Goal: Book appointment/travel/reservation: Book appointment/travel/reservation

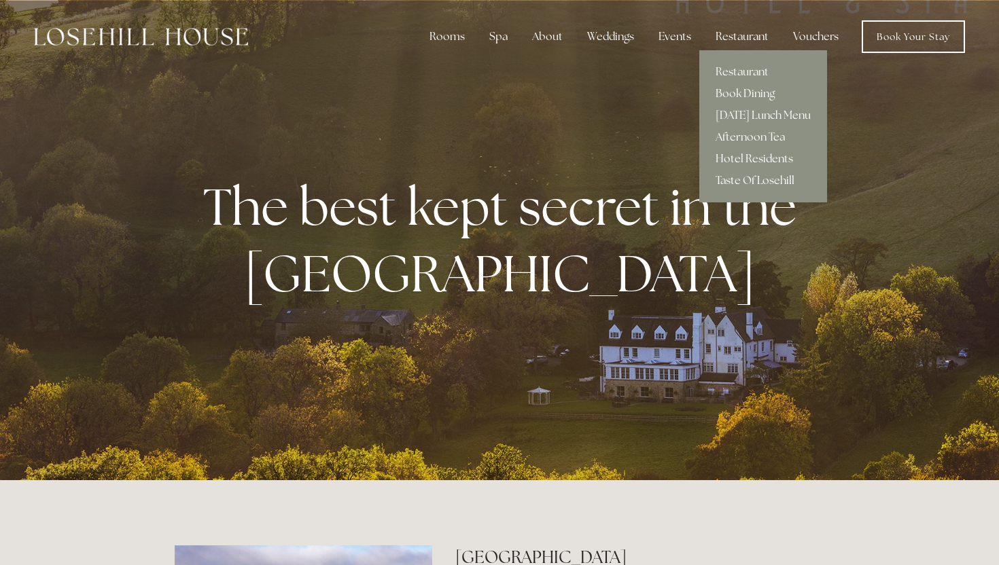
click at [741, 179] on link "Taste Of Losehill" at bounding box center [763, 181] width 128 height 22
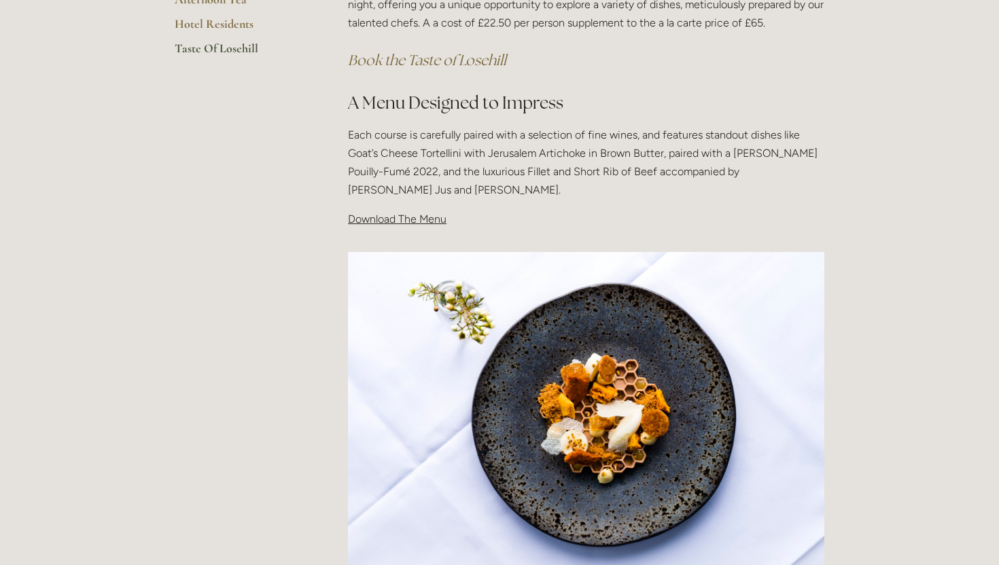
scroll to position [334, 0]
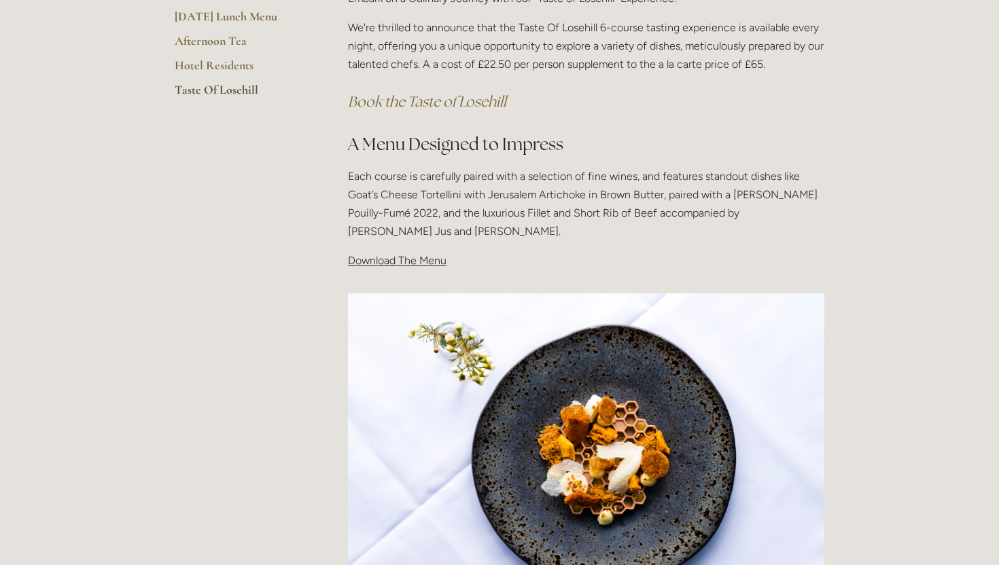
click at [436, 262] on span "Download The Menu" at bounding box center [397, 260] width 99 height 13
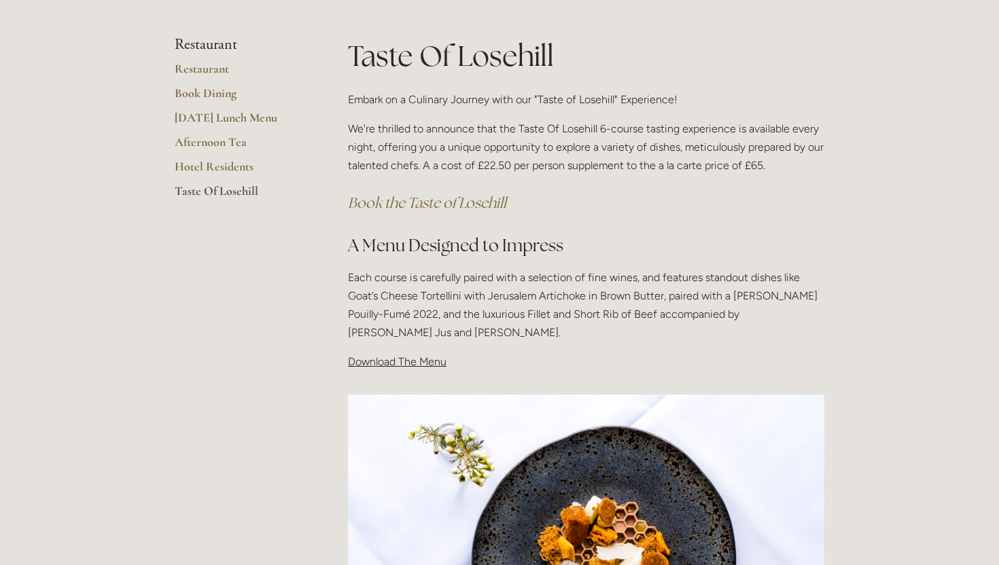
scroll to position [200, 0]
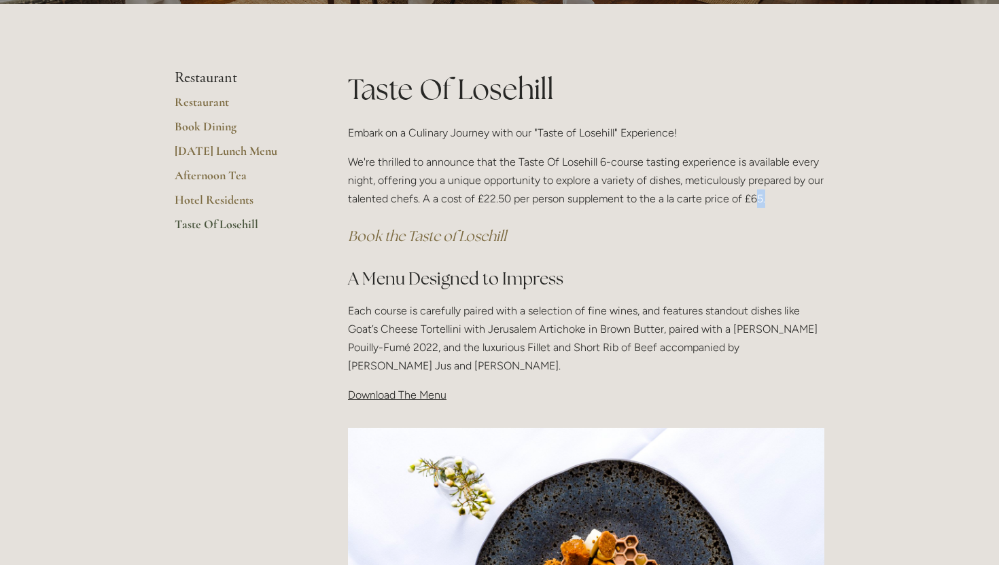
drag, startPoint x: 789, startPoint y: 200, endPoint x: 775, endPoint y: 200, distance: 14.3
click at [775, 200] on p "We're thrilled to announce that the Taste Of Losehill 6-course tasting experien…" at bounding box center [586, 181] width 476 height 56
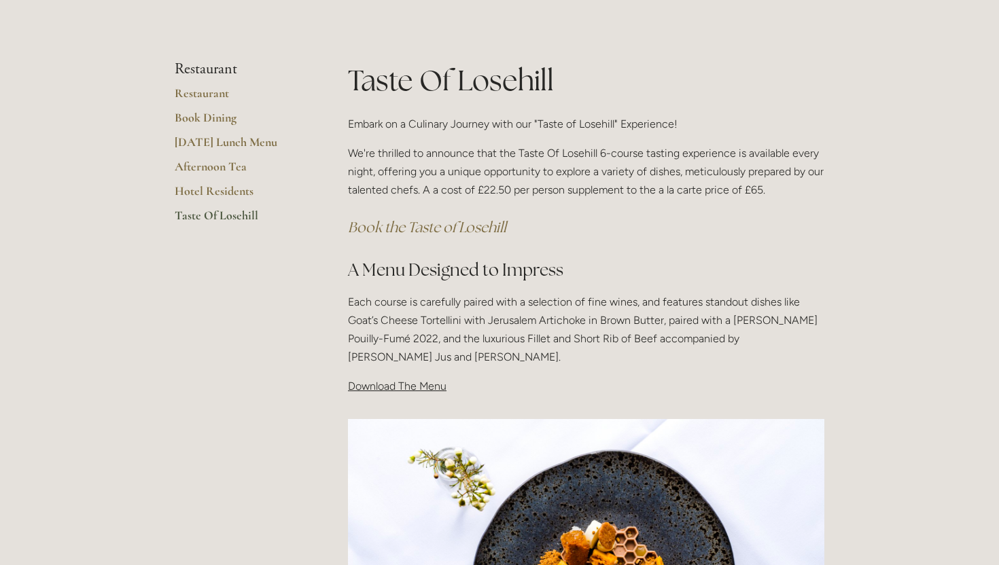
scroll to position [213, 0]
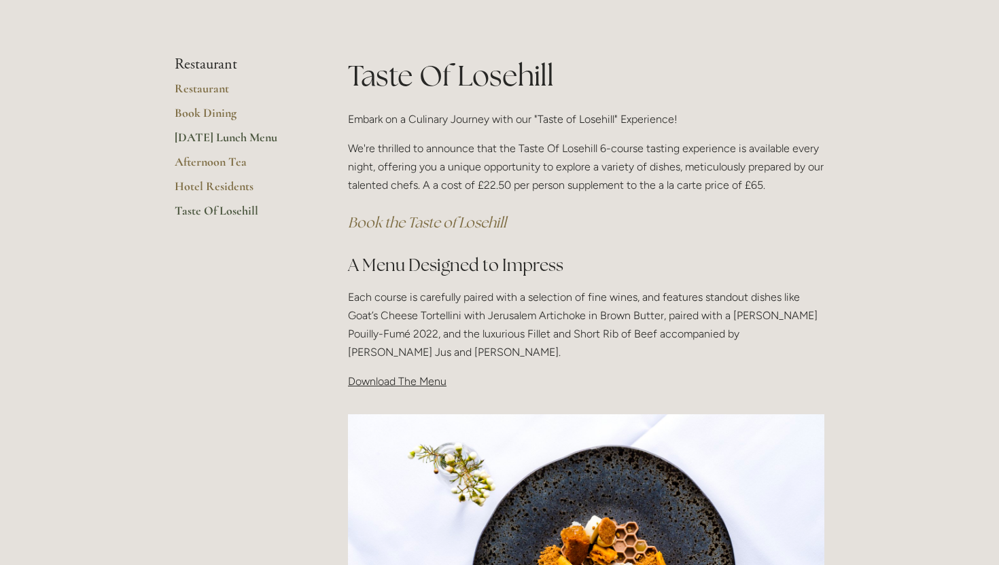
click at [226, 135] on link "[DATE] Lunch Menu" at bounding box center [240, 142] width 130 height 24
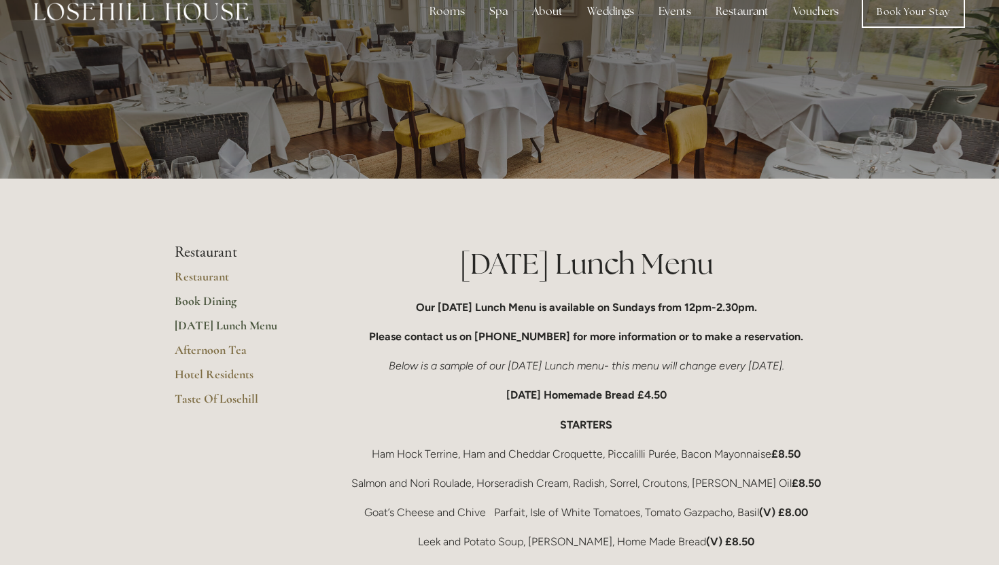
scroll to position [27, 0]
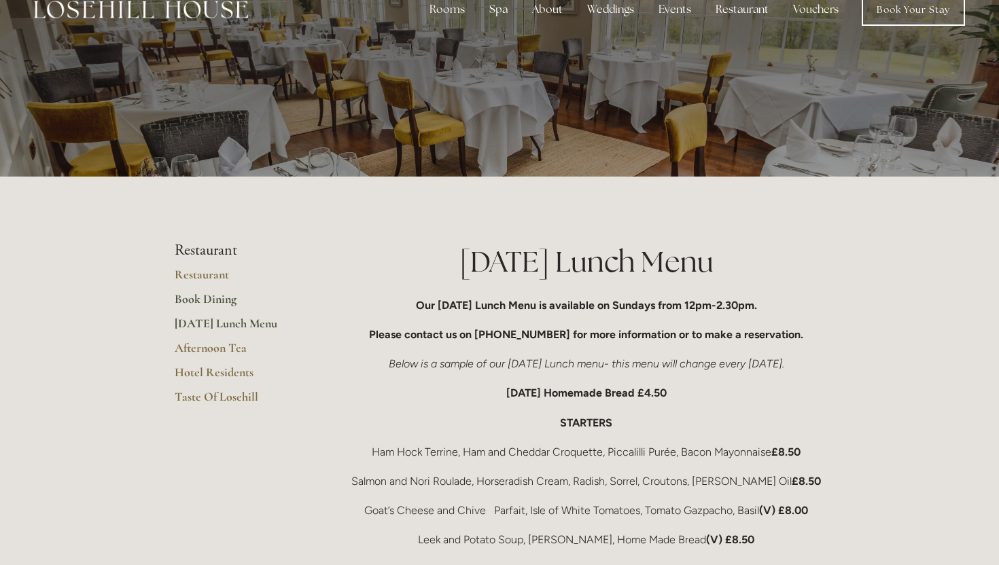
click at [213, 300] on link "Book Dining" at bounding box center [240, 304] width 130 height 24
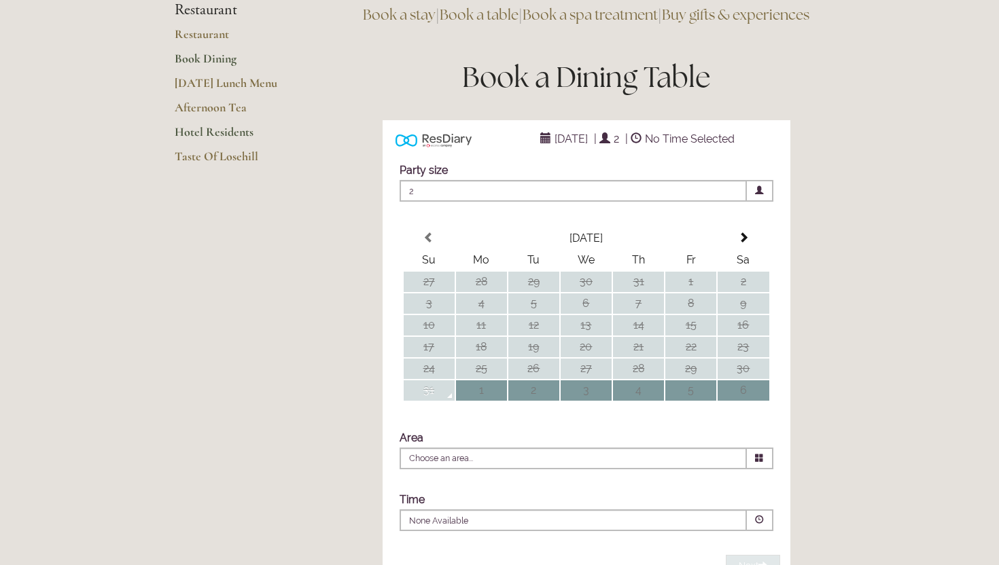
scroll to position [141, 0]
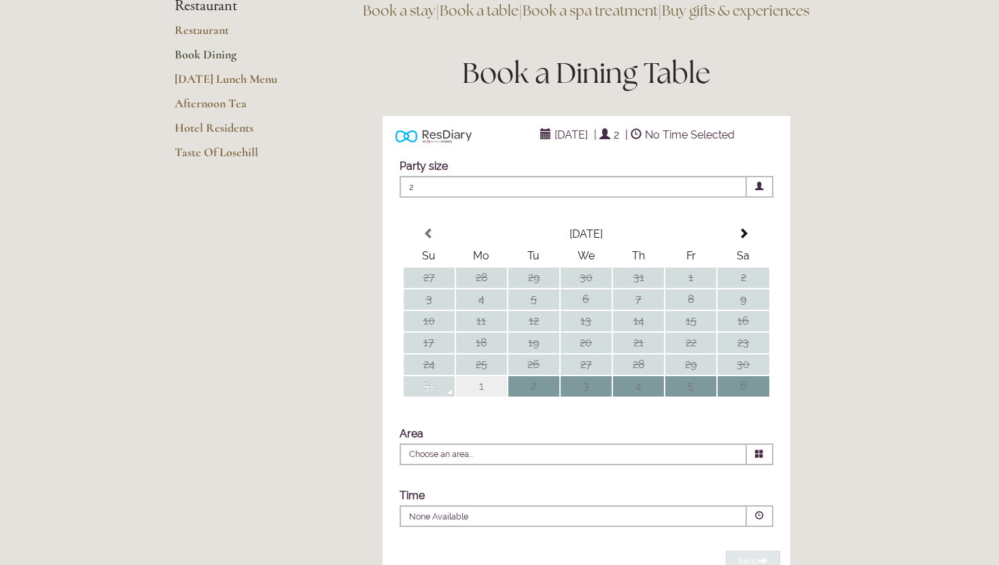
click at [499, 397] on td "1" at bounding box center [481, 386] width 51 height 20
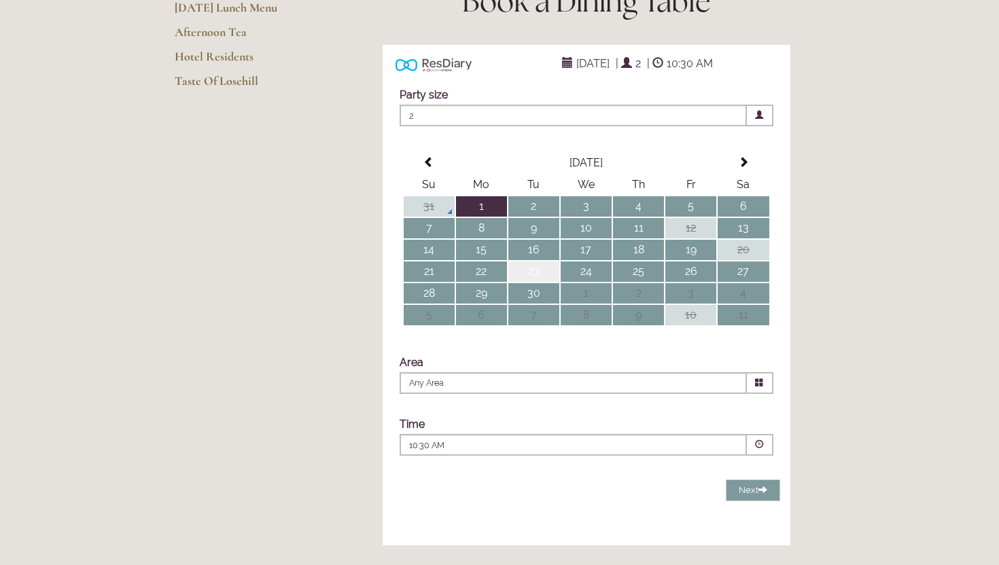
scroll to position [214, 0]
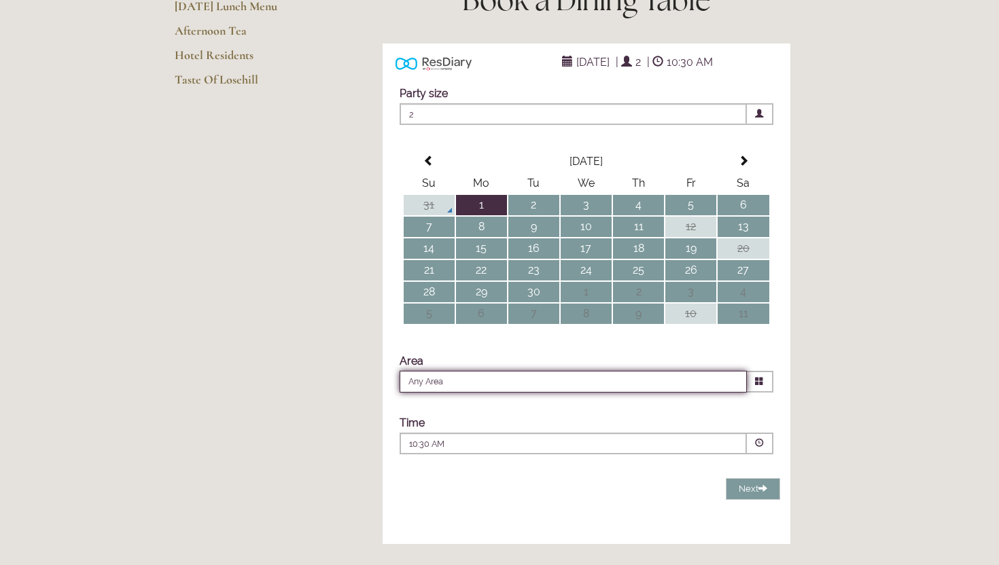
click at [504, 393] on input "Any Area" at bounding box center [573, 382] width 347 height 22
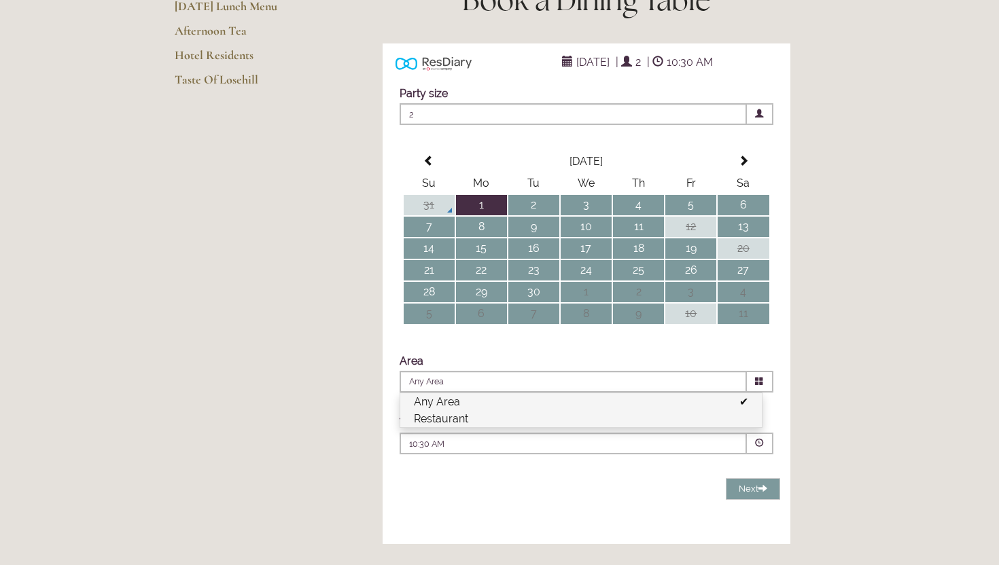
click at [505, 427] on li "Restaurant" at bounding box center [581, 418] width 362 height 17
type input "Restaurant"
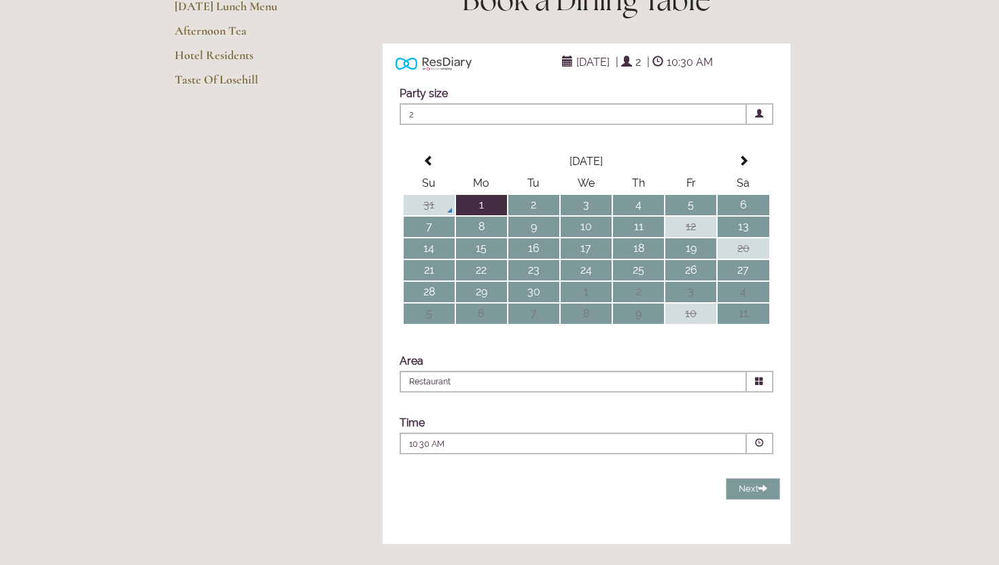
click at [504, 451] on p "10:30 AM" at bounding box center [532, 444] width 246 height 12
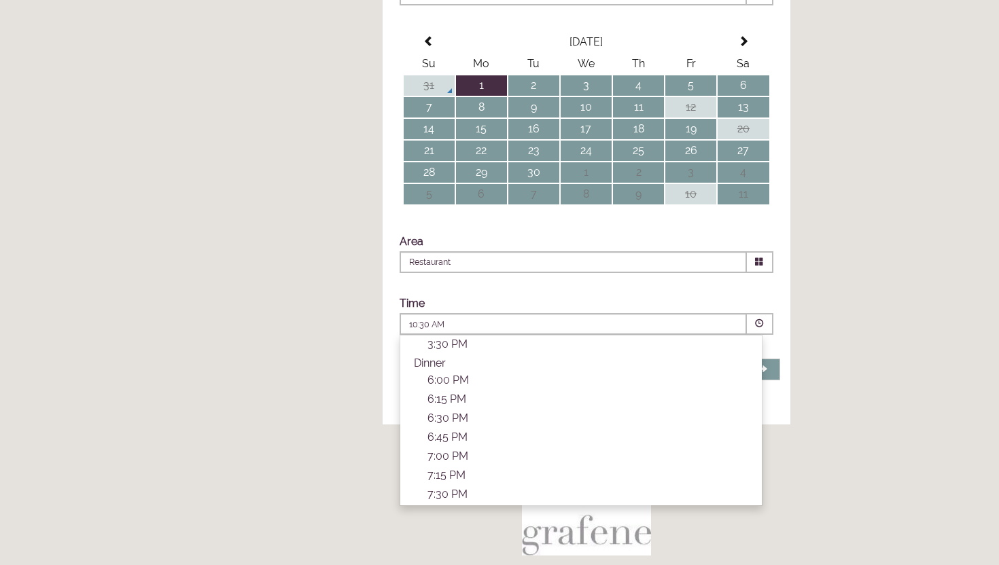
scroll to position [448, 0]
click at [310, 415] on main "Restaurant Restaurant Book Dining Sunday Lunch Menu Afternoon Tea Hotel Residen…" at bounding box center [499, 259] width 693 height 1039
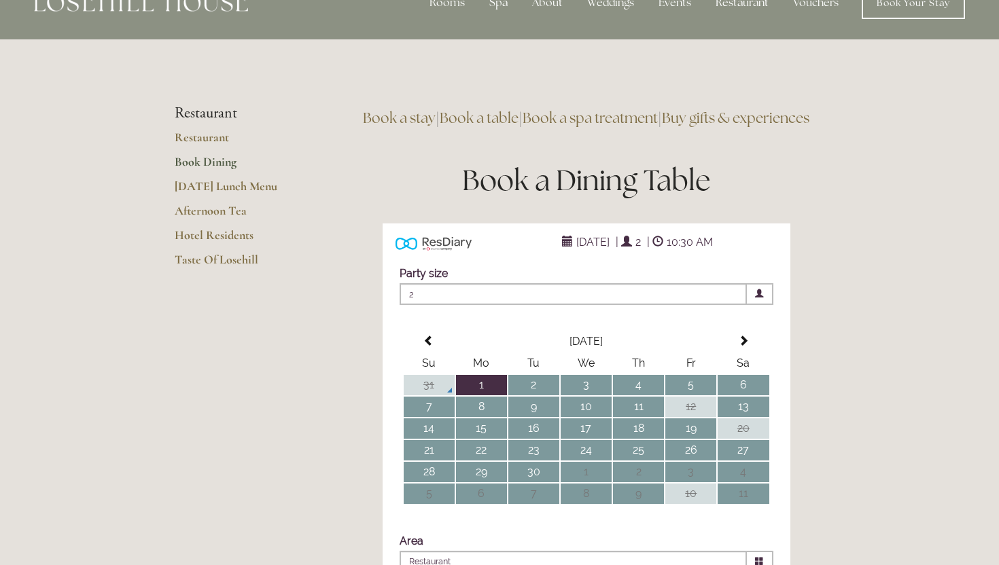
scroll to position [0, 0]
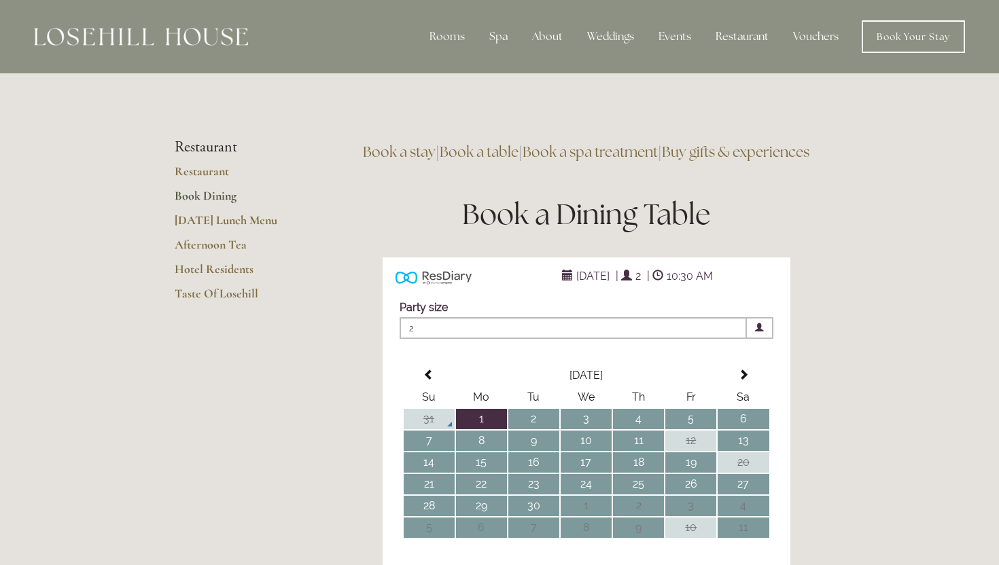
click at [594, 150] on link "Book a spa treatment" at bounding box center [590, 152] width 135 height 18
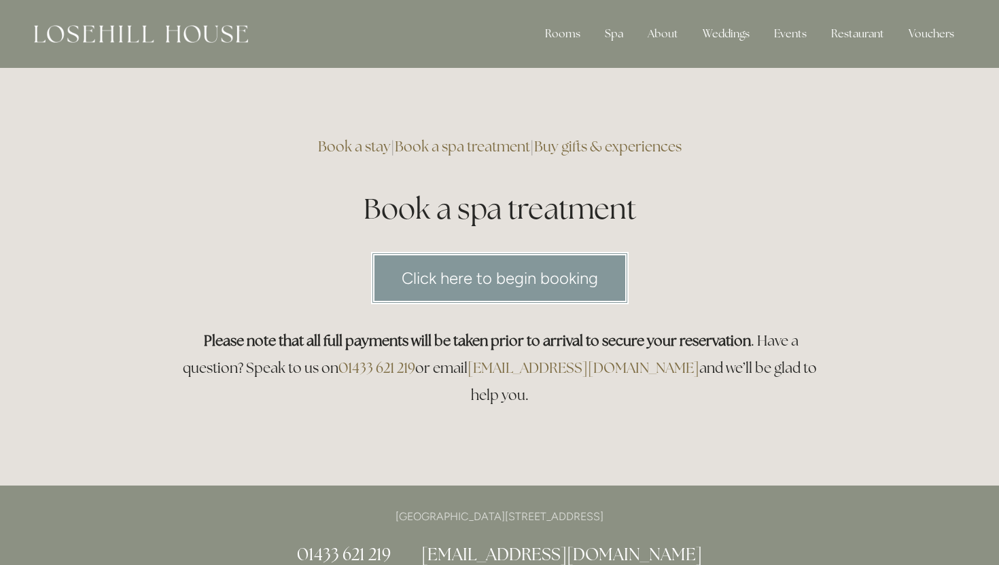
click at [492, 258] on link "Click here to begin booking" at bounding box center [500, 278] width 258 height 52
click at [731, 29] on div "Weddings" at bounding box center [726, 33] width 69 height 27
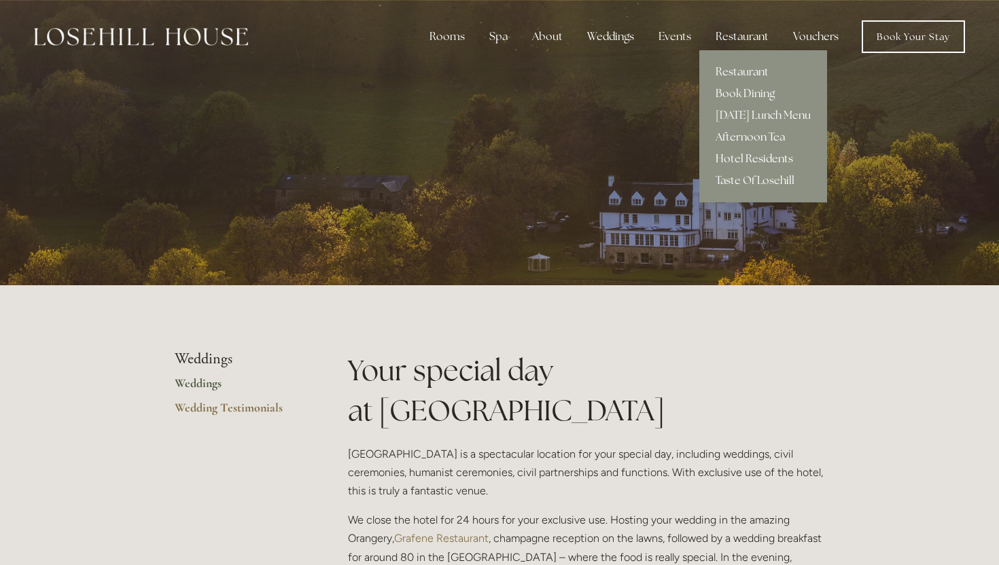
click at [769, 156] on link "Hotel Residents" at bounding box center [763, 159] width 128 height 22
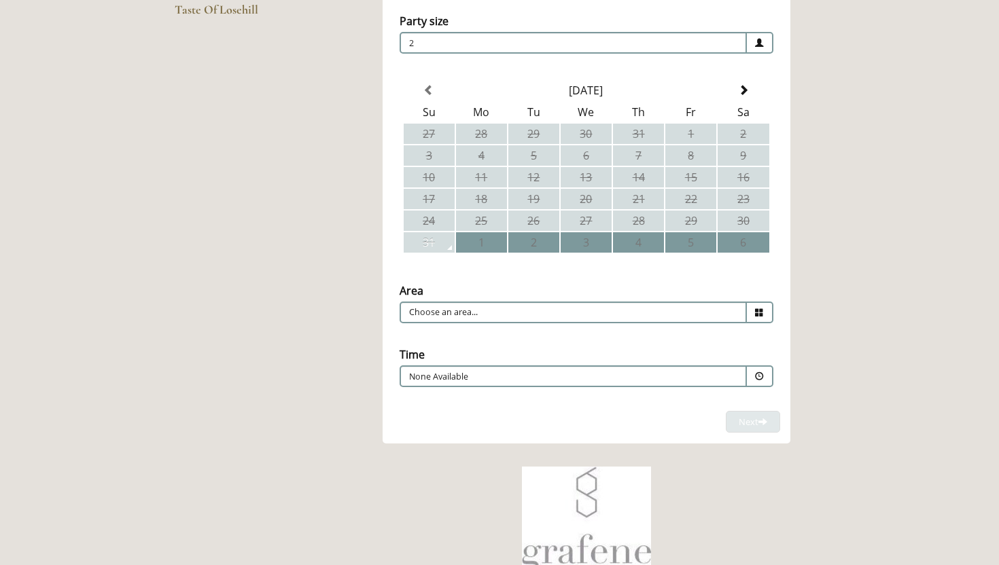
scroll to position [285, 0]
click at [714, 313] on input "Choose an area..." at bounding box center [573, 312] width 347 height 22
click at [764, 303] on span at bounding box center [760, 312] width 27 height 22
click at [760, 315] on icon at bounding box center [759, 312] width 9 height 9
click at [729, 316] on input "Choose an area..." at bounding box center [573, 312] width 347 height 22
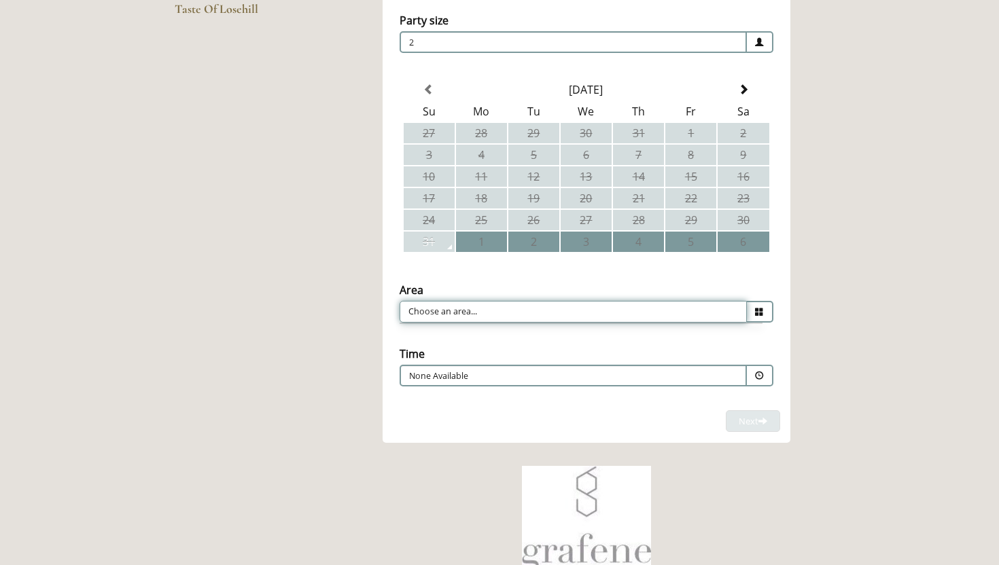
click at [728, 316] on input "Choose an area..." at bounding box center [573, 312] width 347 height 22
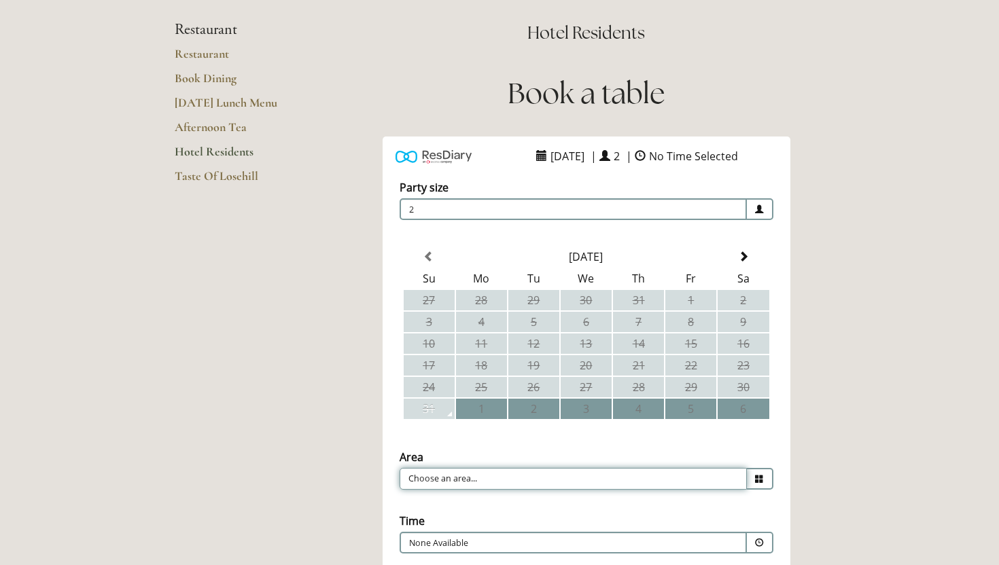
scroll to position [0, 0]
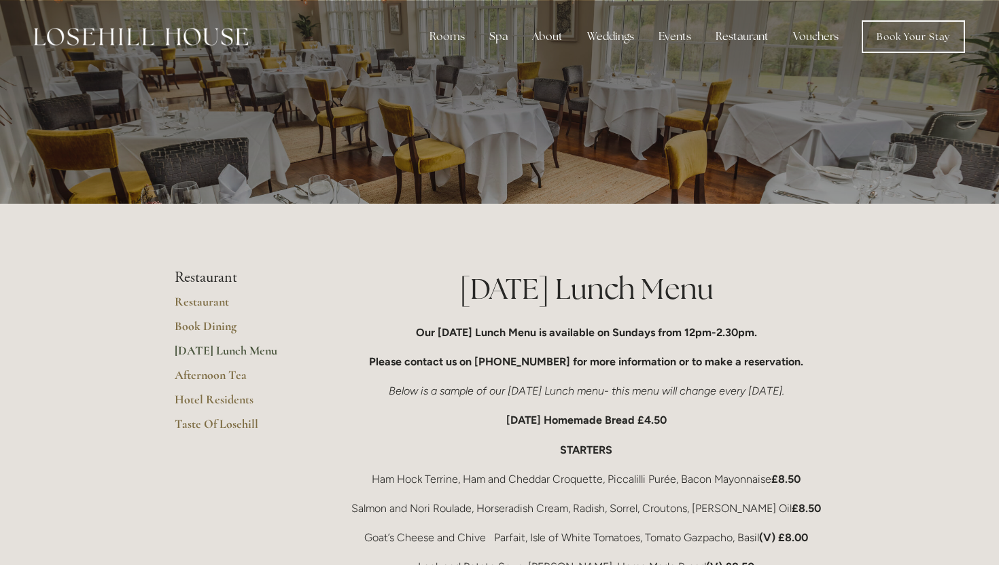
scroll to position [27, 0]
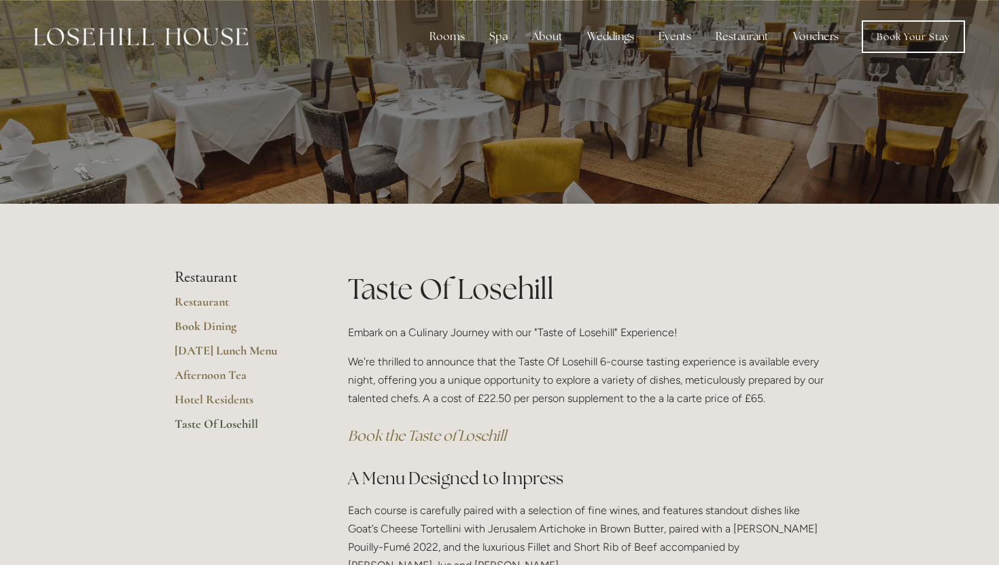
scroll to position [213, 0]
